Goal: Task Accomplishment & Management: Complete application form

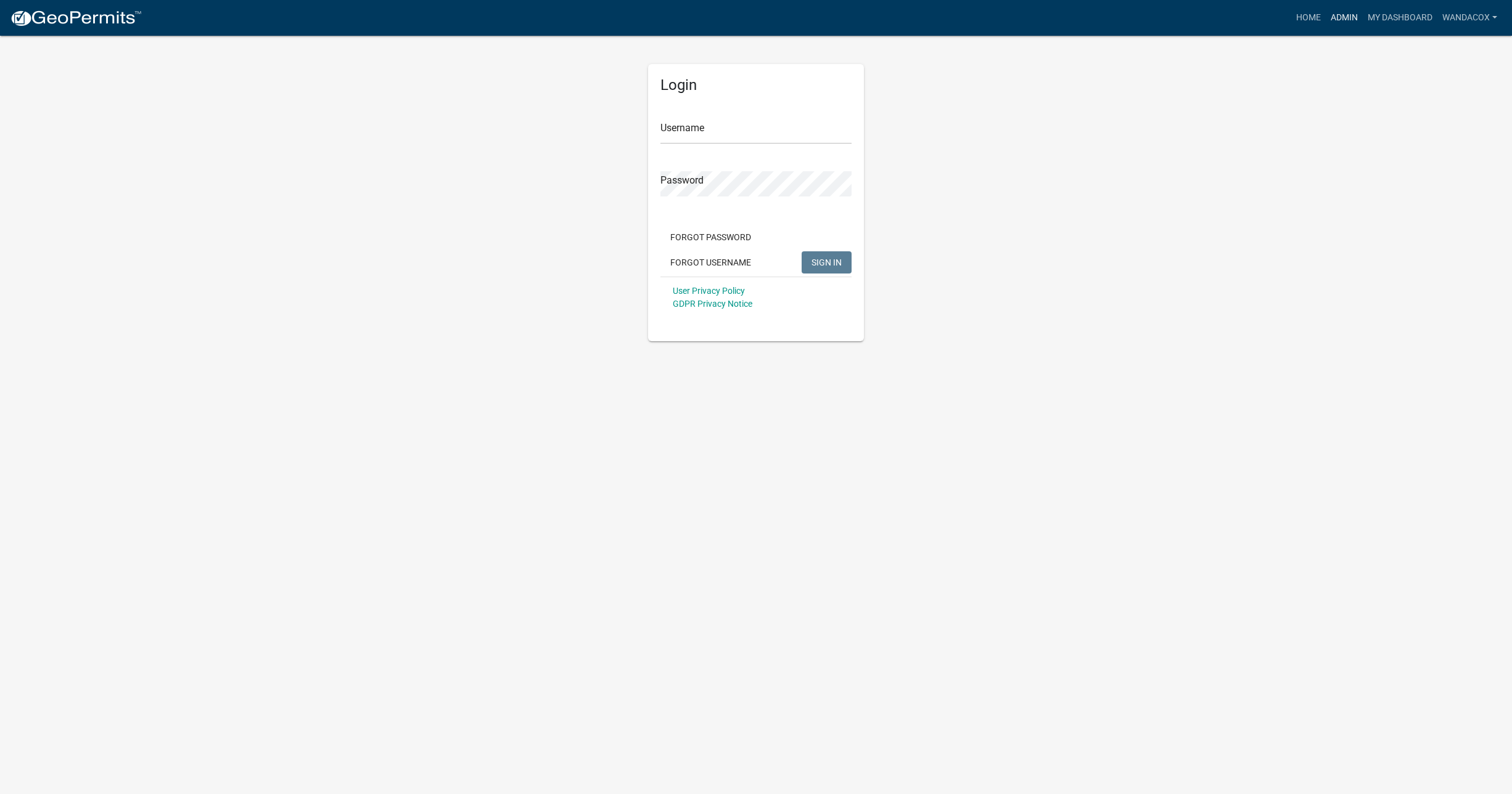
click at [1338, 17] on link "Admin" at bounding box center [1343, 18] width 37 height 23
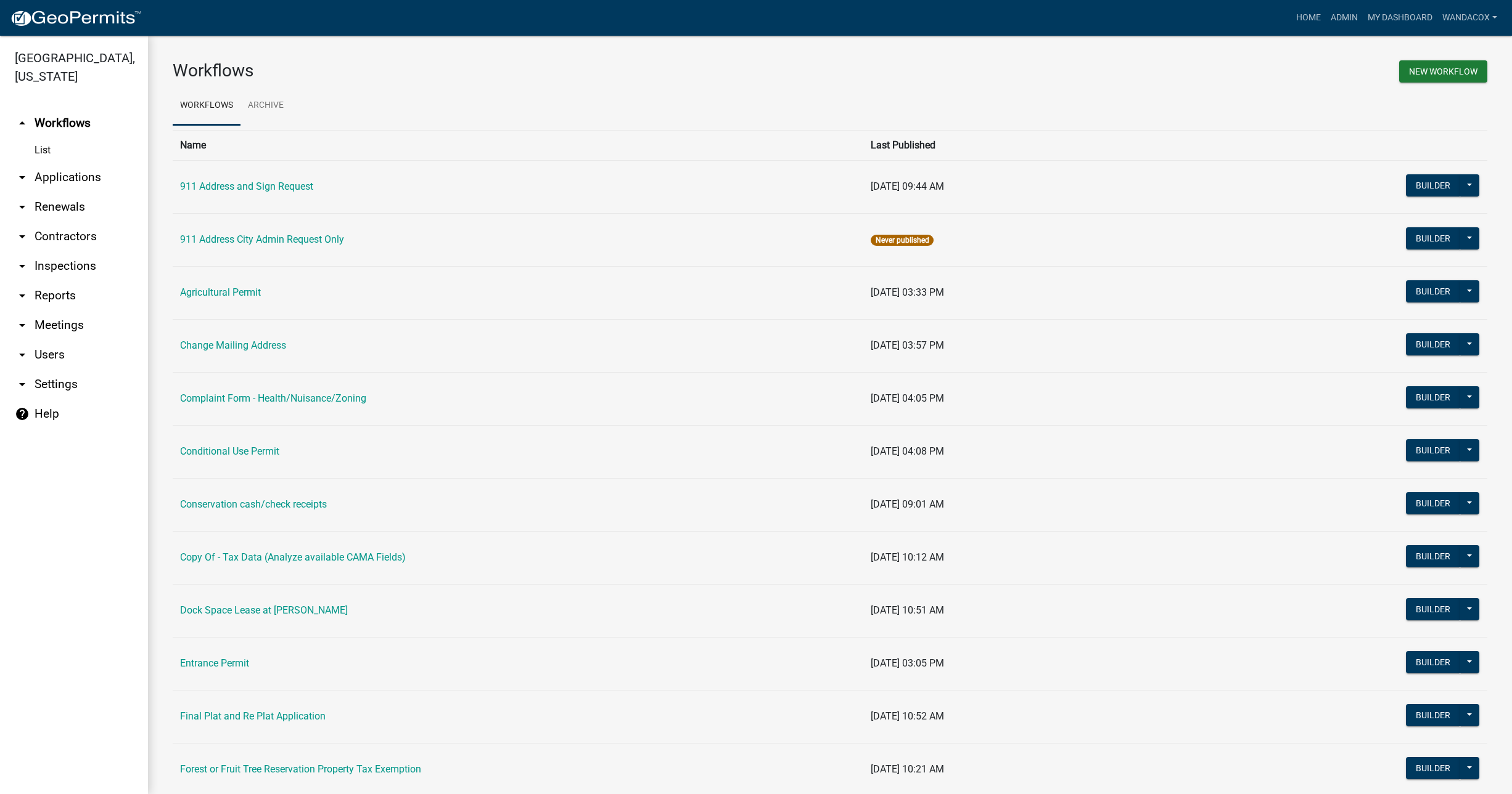
click at [53, 165] on link "arrow_drop_down Applications" at bounding box center [74, 178] width 148 height 30
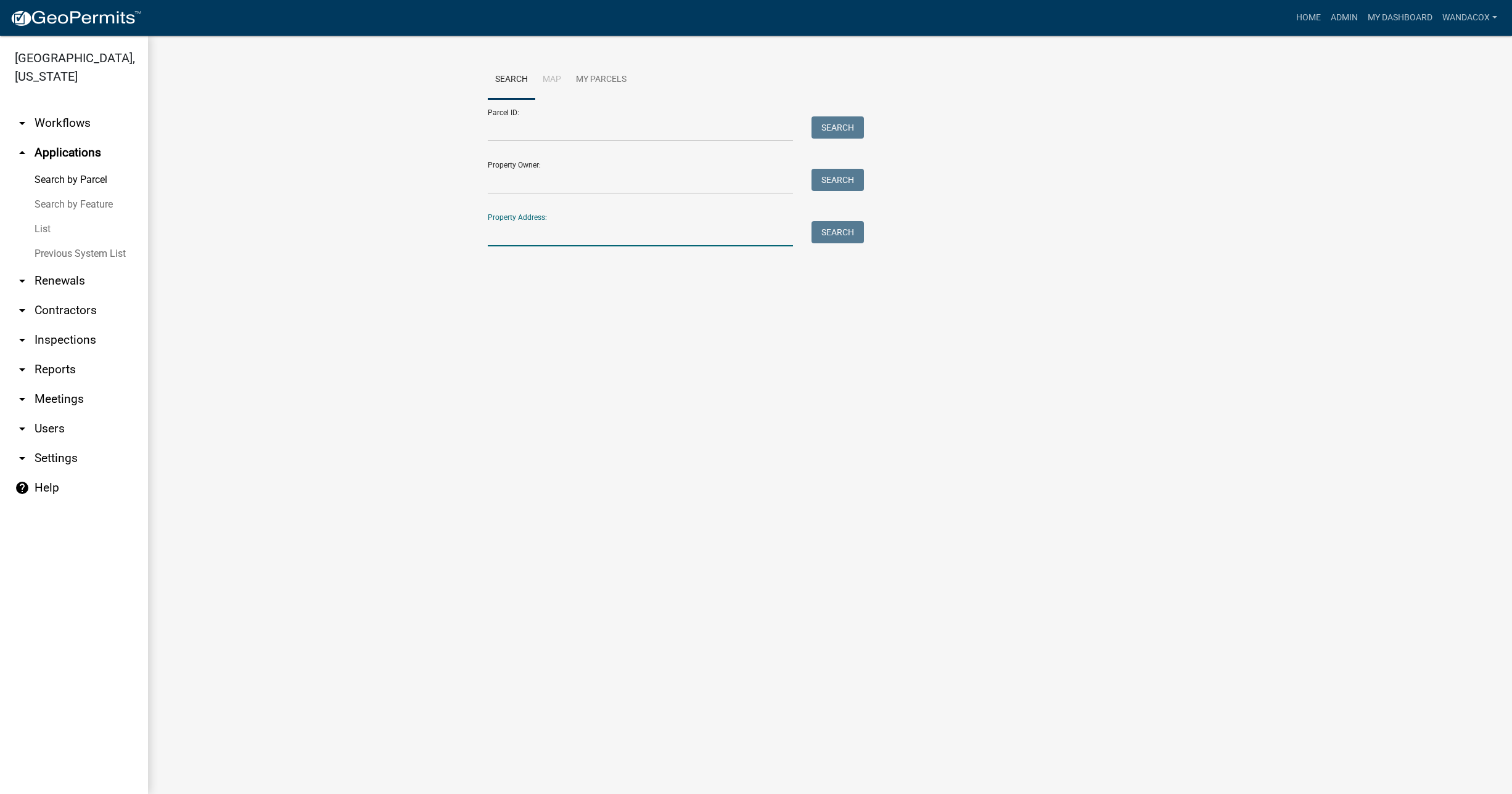
click at [552, 234] on input "Property Address:" at bounding box center [640, 233] width 305 height 25
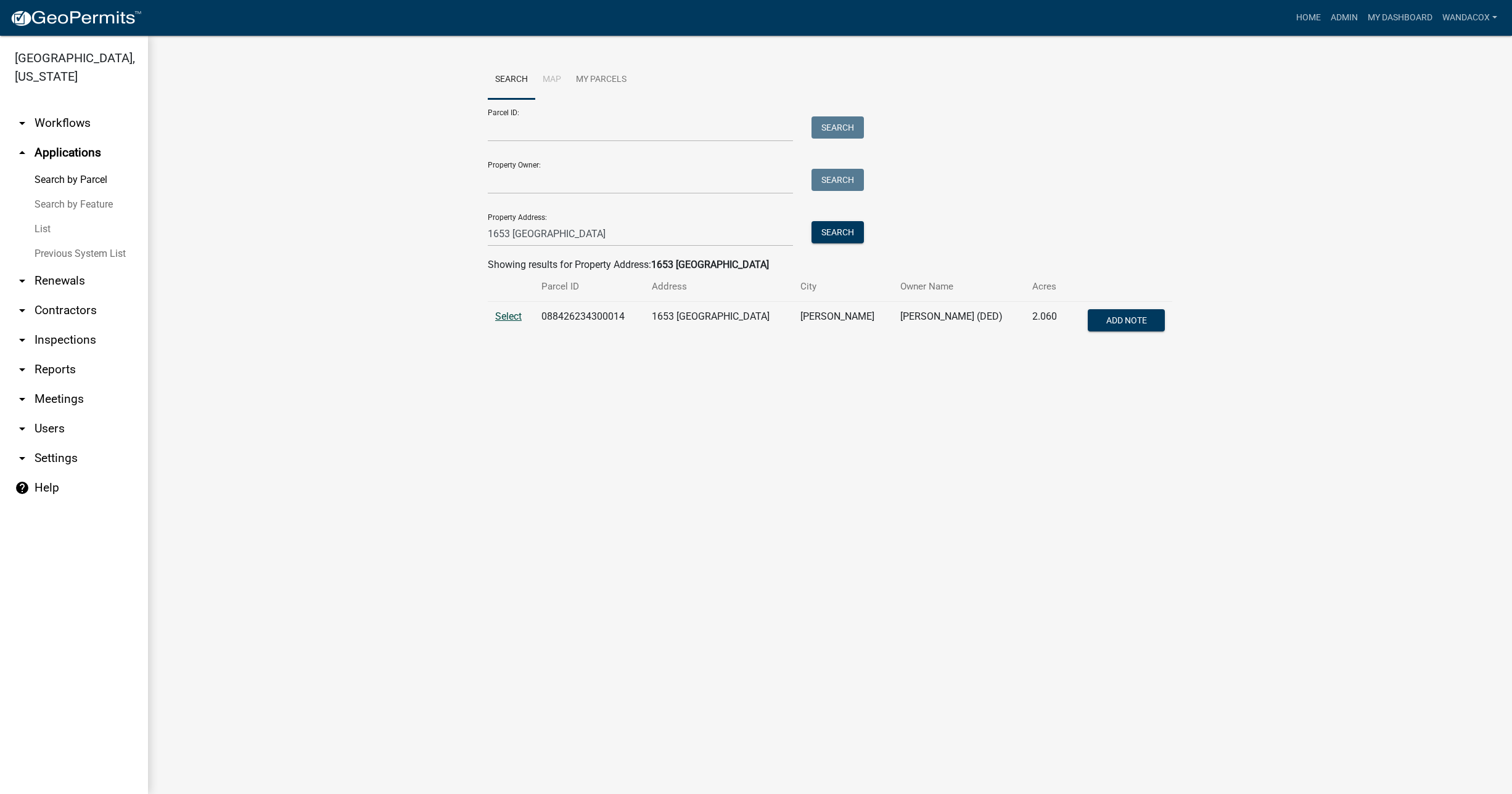
click at [509, 317] on span "Select" at bounding box center [508, 316] width 26 height 11
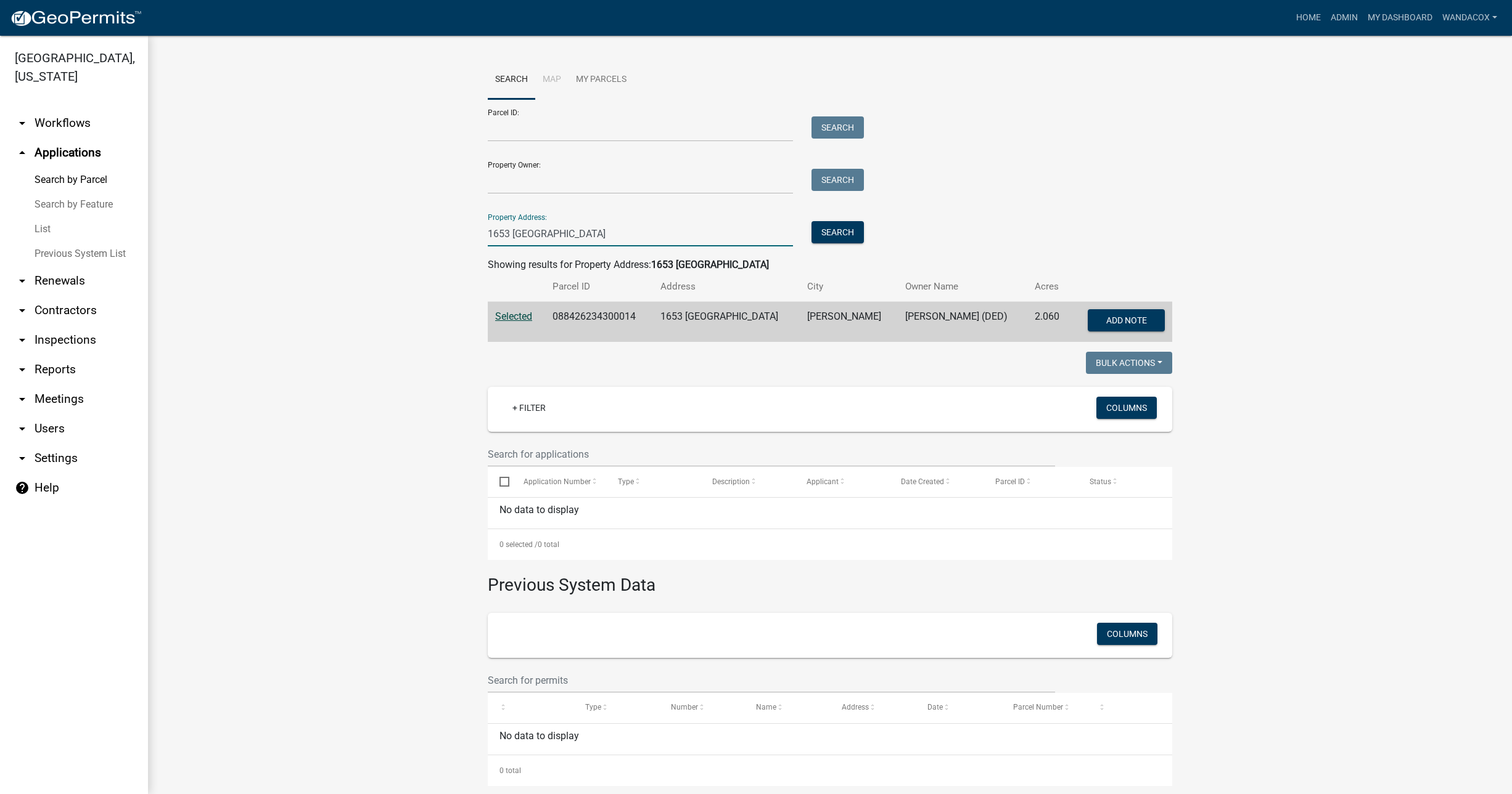
click at [597, 236] on input "1653 [GEOGRAPHIC_DATA]" at bounding box center [640, 233] width 305 height 25
drag, startPoint x: 598, startPoint y: 234, endPoint x: 337, endPoint y: 238, distance: 261.0
click at [355, 247] on wm-workflow-application-search-view "Search Map My Parcels Parcel ID: Search Property Owner: Search Property Address…" at bounding box center [829, 423] width 1314 height 726
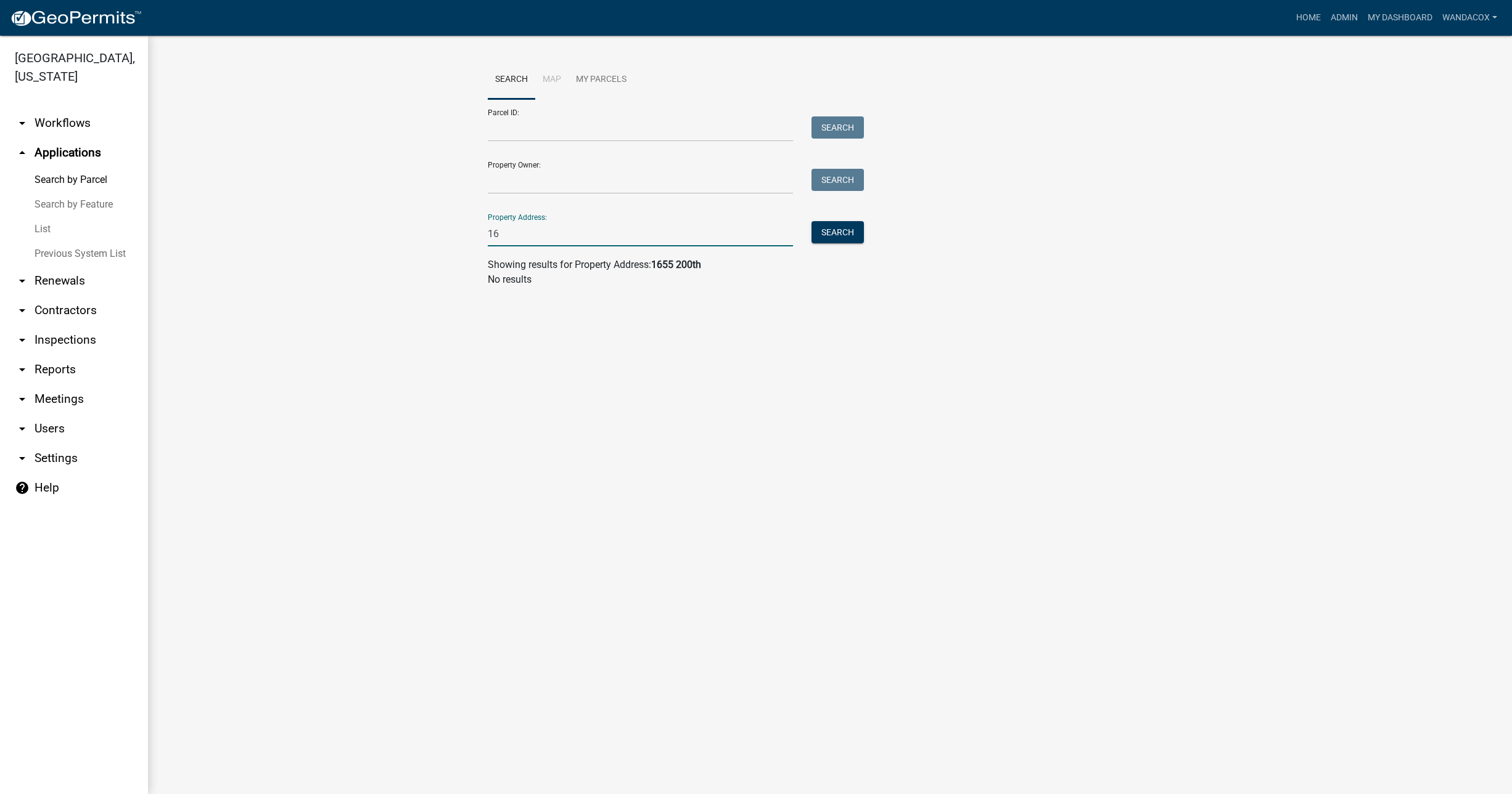
type input "1"
click at [552, 177] on input "Property Owner:" at bounding box center [640, 181] width 305 height 25
type input "v"
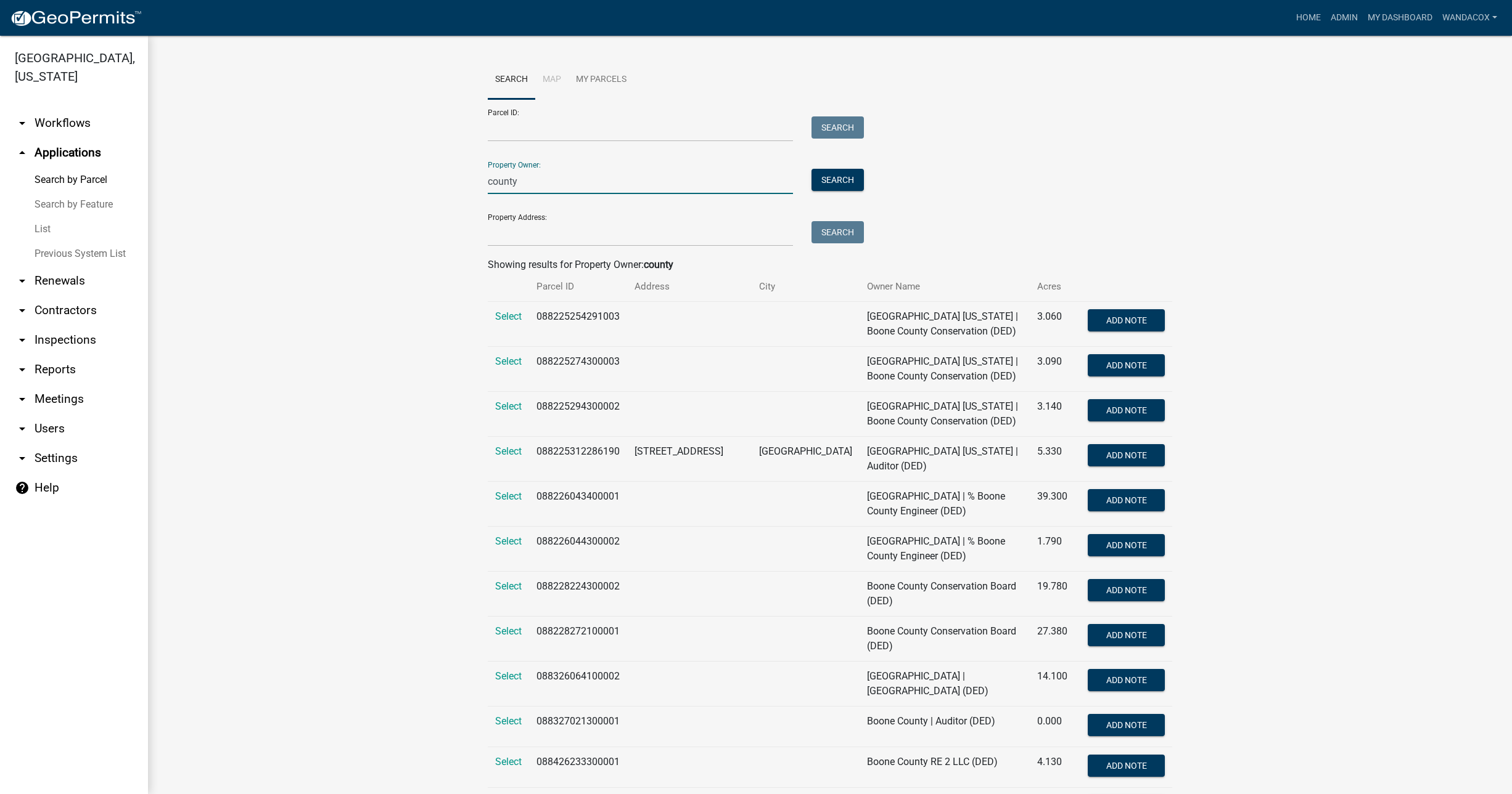
type input "county"
click at [1351, 24] on link "Admin" at bounding box center [1343, 18] width 37 height 23
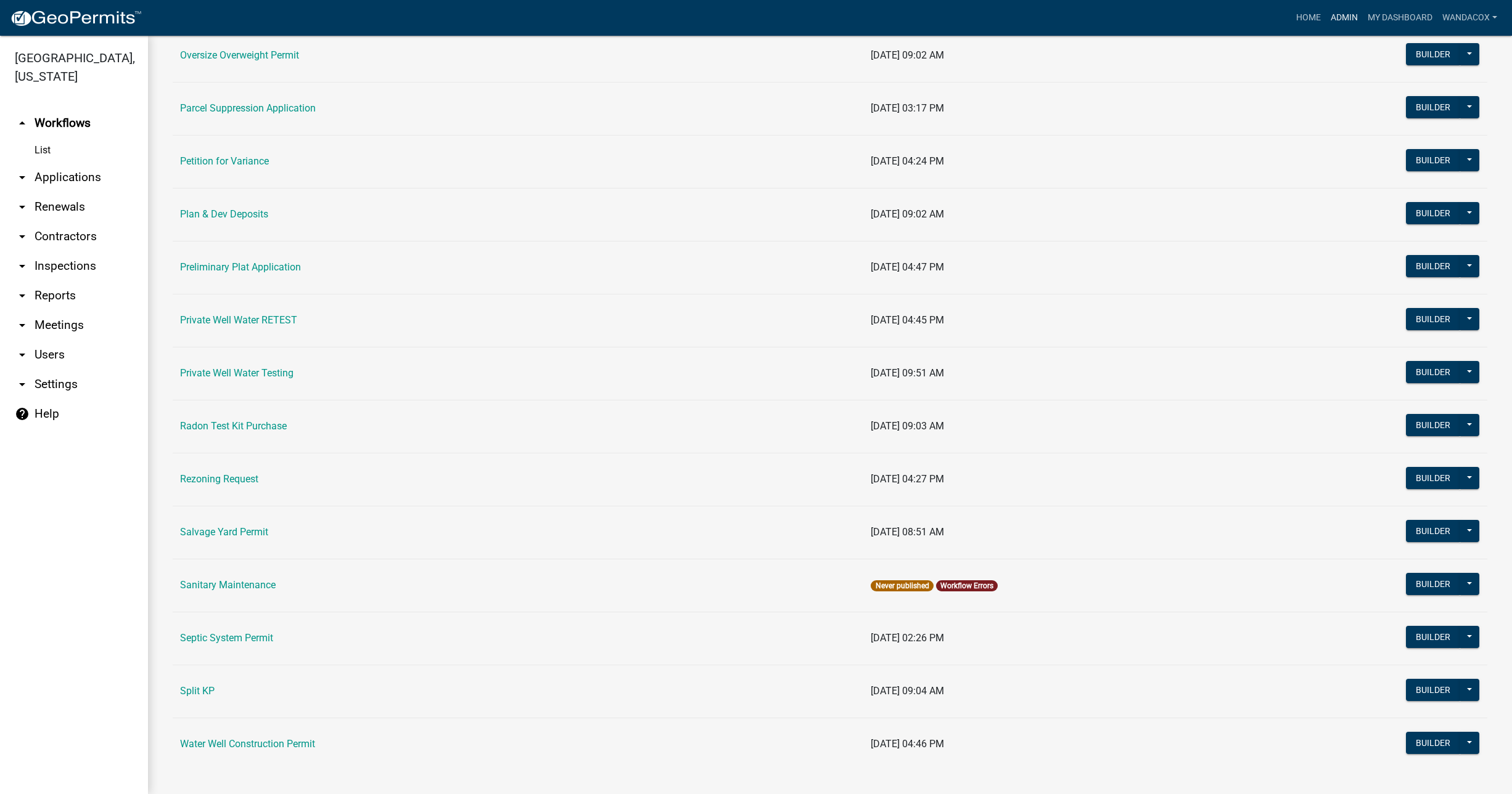
scroll to position [1255, 0]
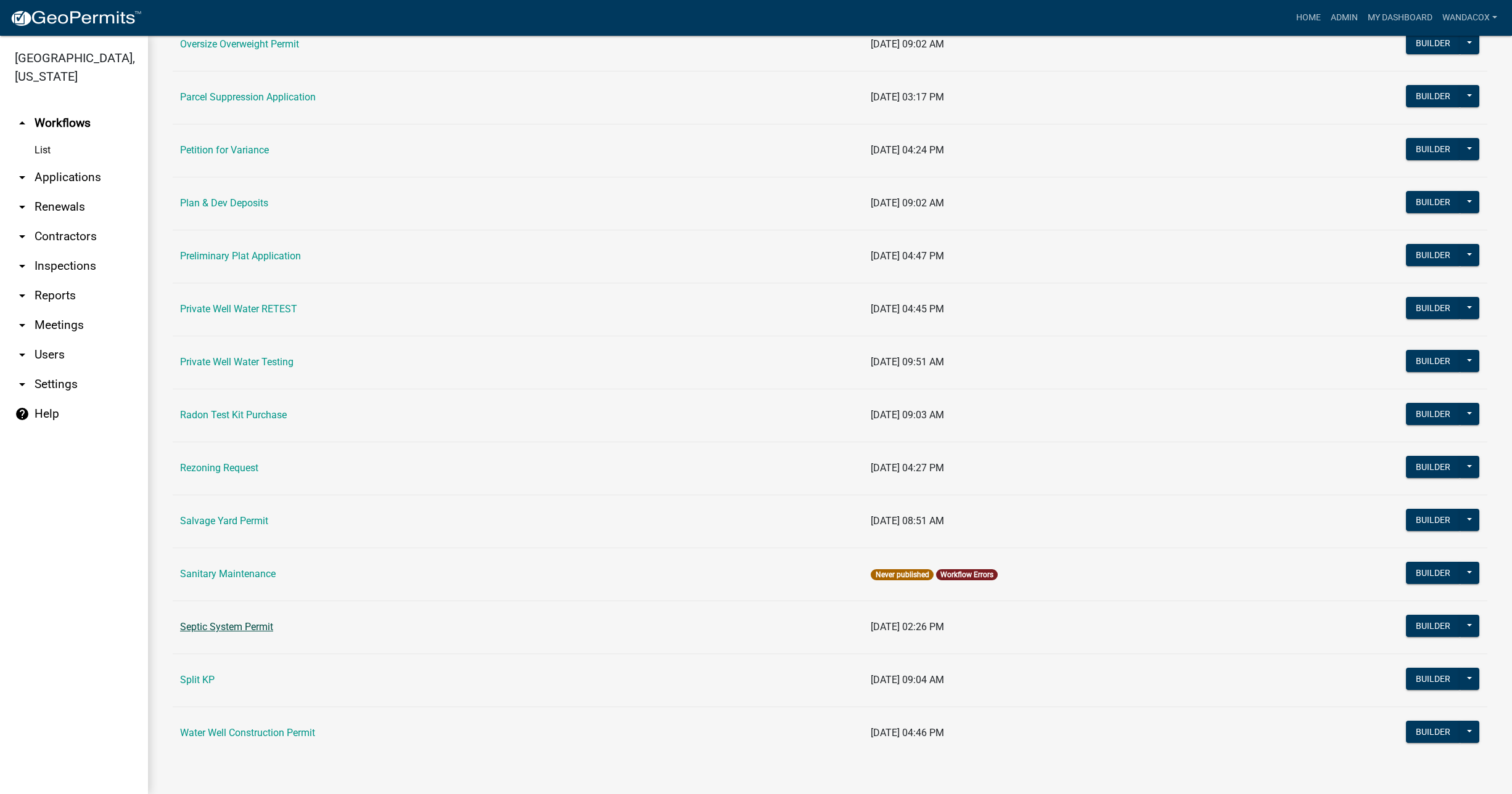
click at [234, 628] on link "Septic System Permit" at bounding box center [226, 627] width 93 height 11
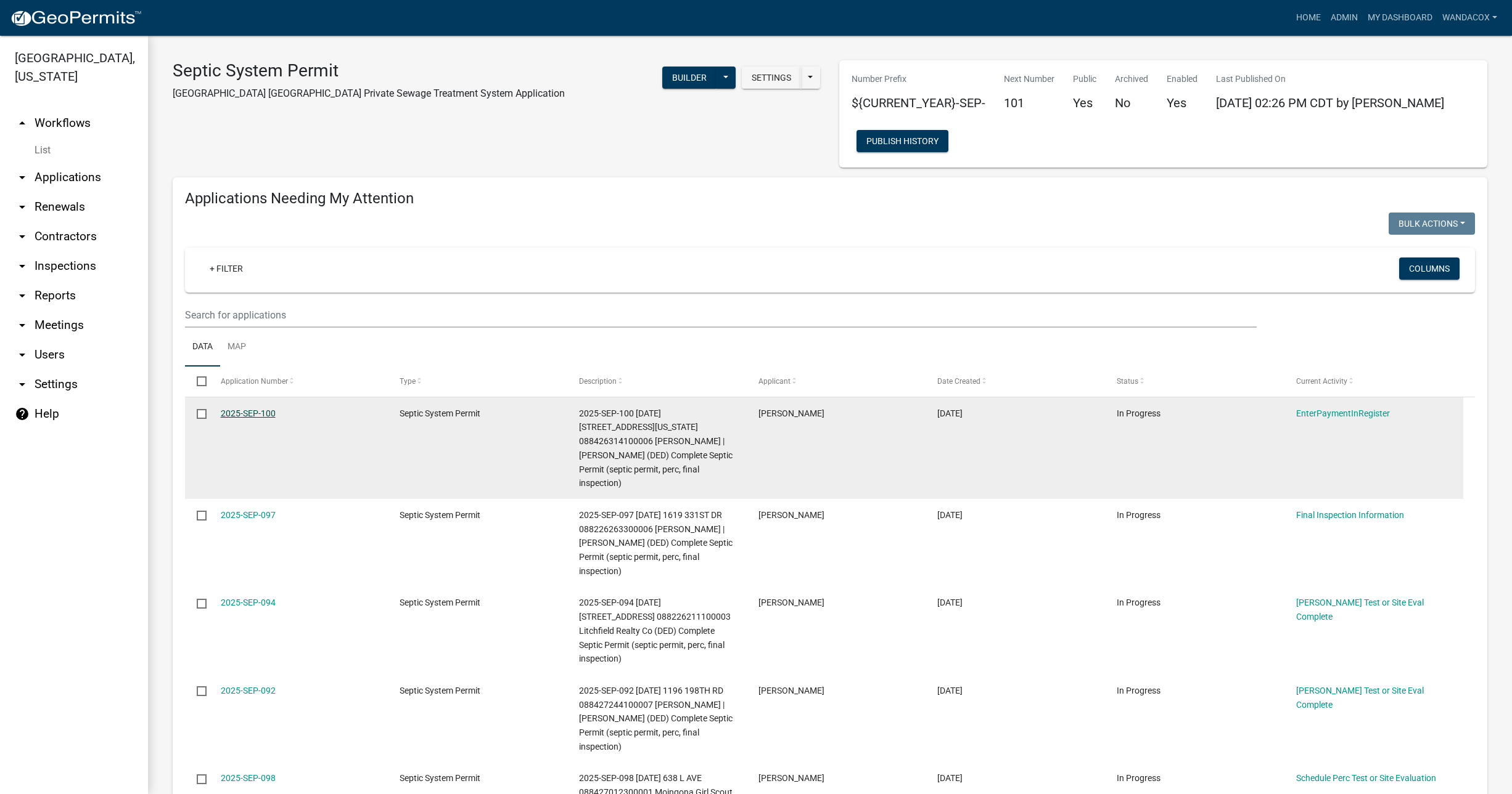
click at [231, 409] on link "2025-SEP-100" at bounding box center [248, 413] width 54 height 10
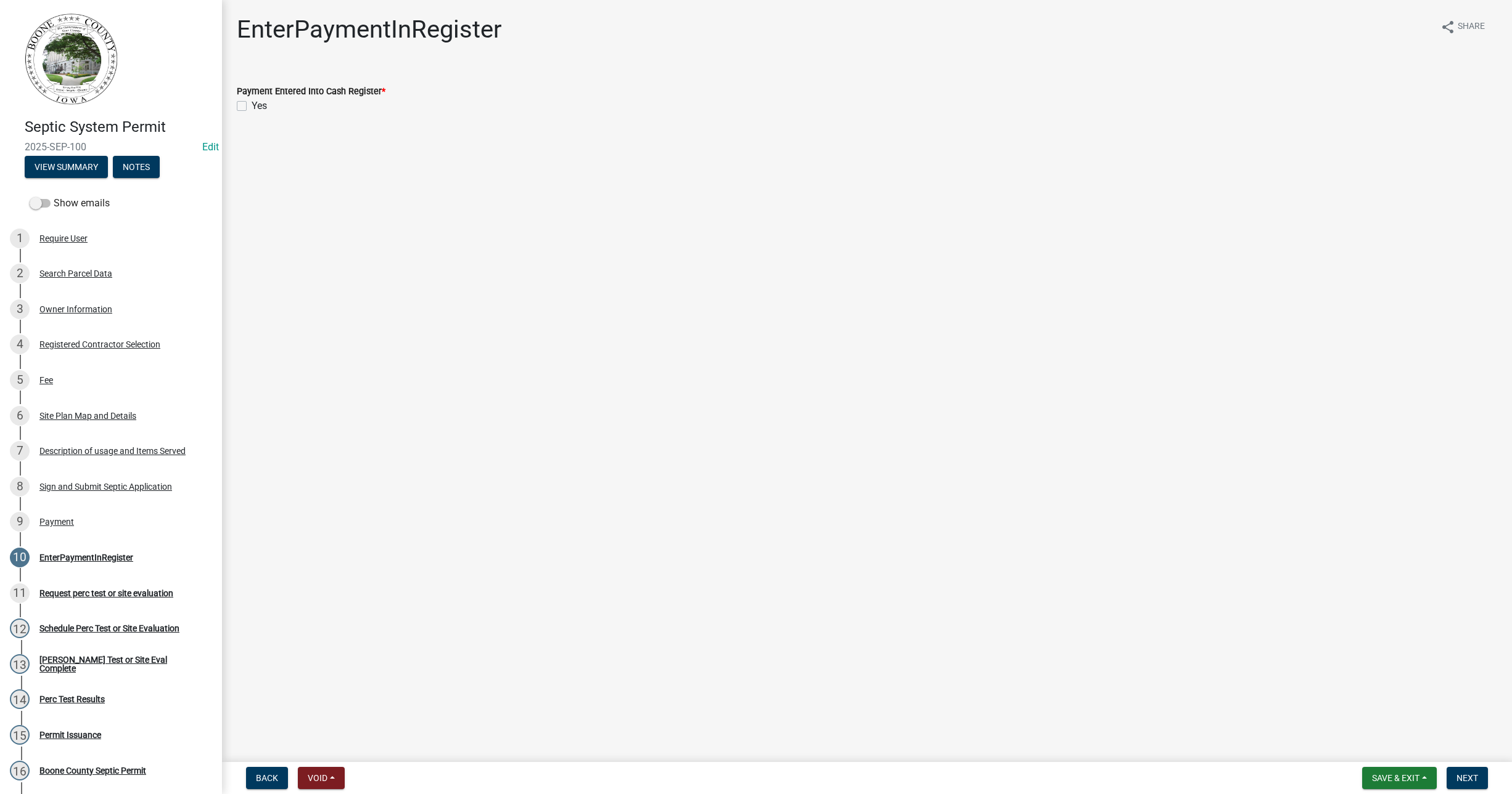
click at [251, 103] on label "Yes" at bounding box center [259, 106] width 15 height 15
click at [251, 103] on input "Yes" at bounding box center [255, 102] width 8 height 8
checkbox input "true"
click at [1463, 777] on span "Next" at bounding box center [1466, 778] width 22 height 10
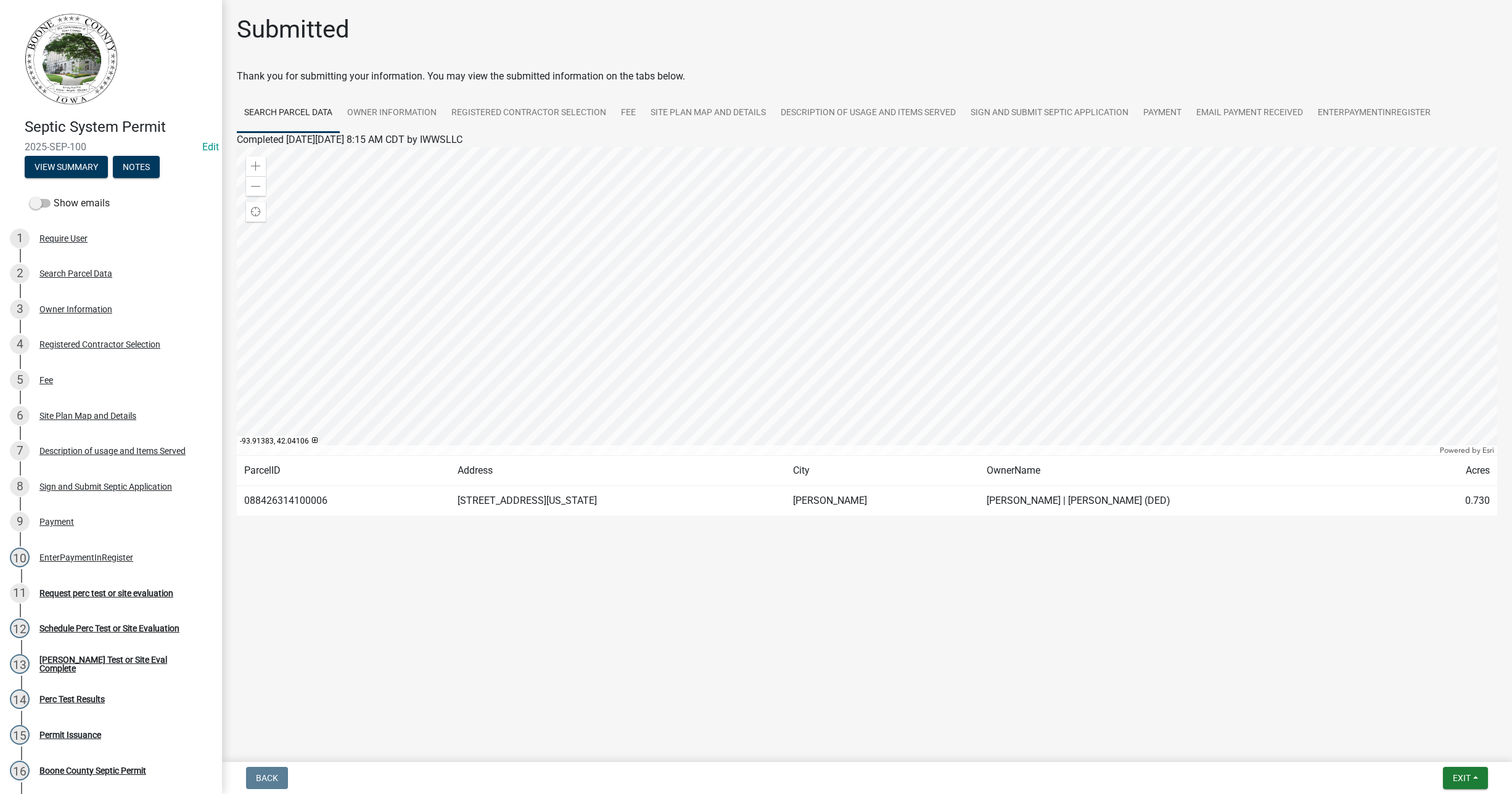
click at [636, 311] on div at bounding box center [866, 301] width 1260 height 308
click at [577, 283] on div at bounding box center [866, 301] width 1260 height 308
